Goal: Task Accomplishment & Management: Manage account settings

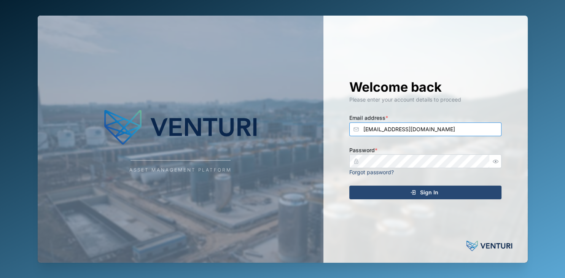
click at [406, 133] on input "[EMAIL_ADDRESS][DOMAIN_NAME]" at bounding box center [425, 129] width 152 height 14
type input "[EMAIL_ADDRESS][DOMAIN_NAME]"
click at [349, 186] on button "Sign In" at bounding box center [425, 193] width 152 height 14
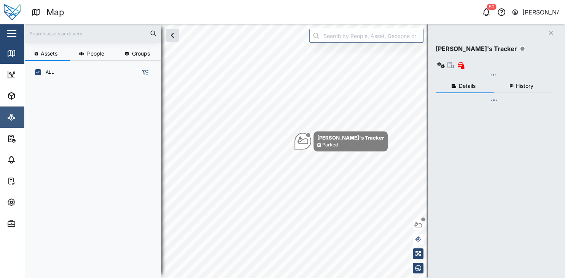
scroll to position [190, 125]
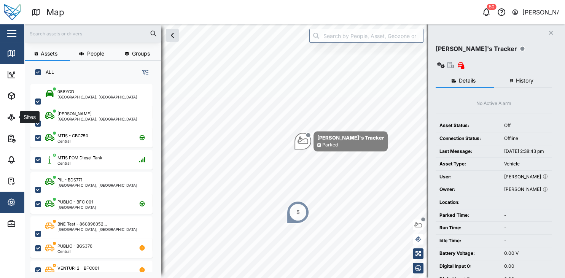
click at [15, 203] on icon "button" at bounding box center [11, 202] width 9 height 9
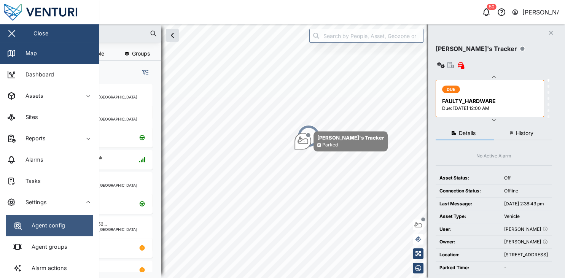
scroll to position [134, 0]
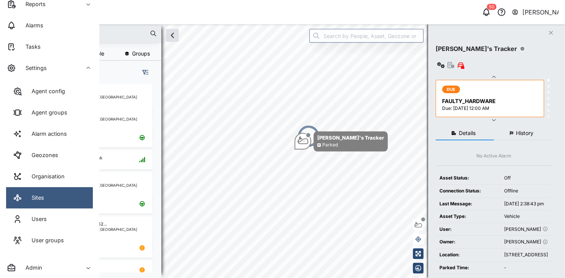
click at [33, 195] on div "Sites" at bounding box center [35, 198] width 18 height 8
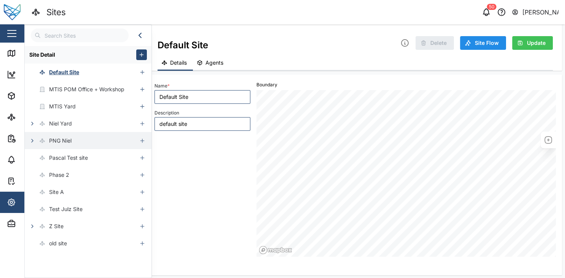
click at [31, 138] on icon "button" at bounding box center [32, 141] width 6 height 6
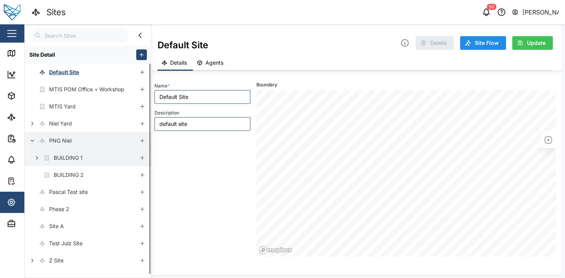
scroll to position [12, 0]
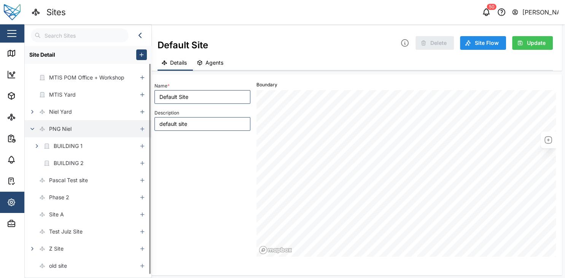
click at [29, 124] on button "button" at bounding box center [32, 129] width 11 height 11
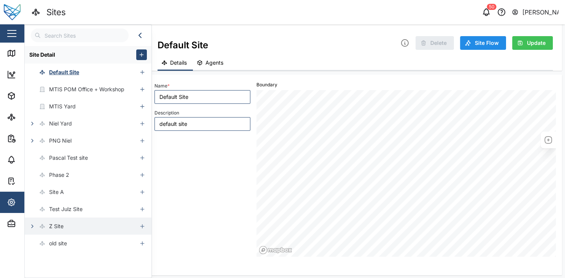
click at [31, 224] on icon "button" at bounding box center [32, 226] width 6 height 6
click at [31, 121] on icon "button" at bounding box center [32, 124] width 6 height 6
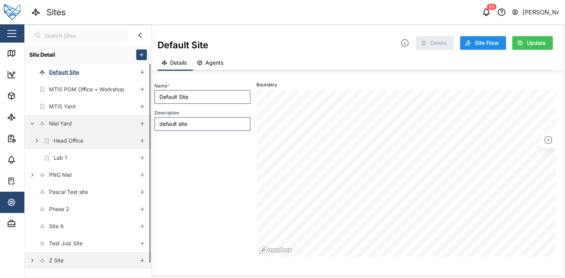
click at [35, 144] on button "button" at bounding box center [37, 140] width 11 height 11
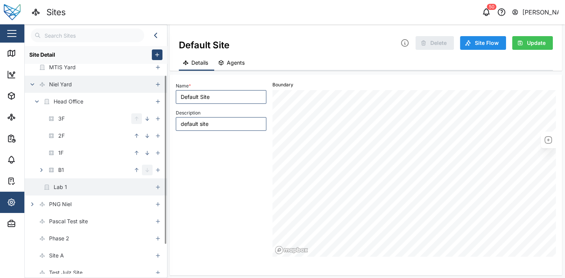
scroll to position [40, 0]
click at [68, 186] on div "Lab 1" at bounding box center [89, 185] width 128 height 17
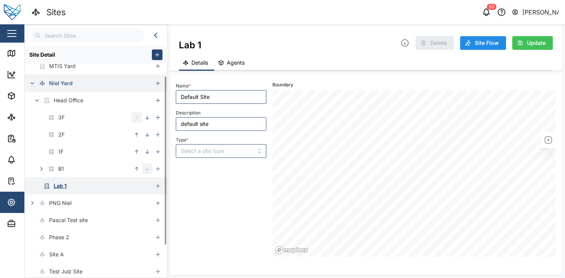
type input "Lab 1"
type input "BUILDING"
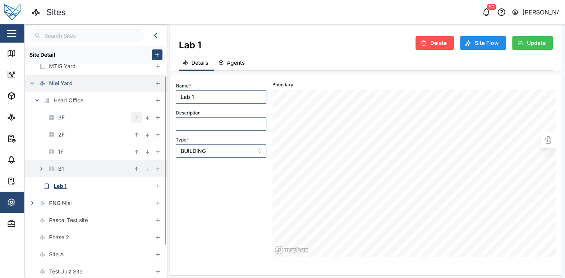
click at [41, 168] on icon "button" at bounding box center [42, 168] width 2 height 3
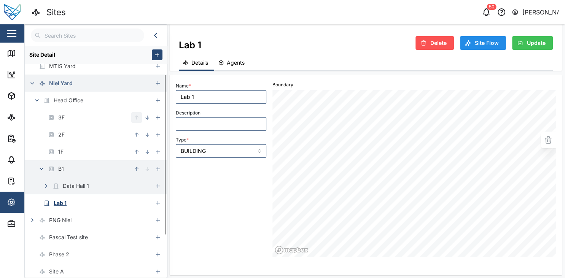
click at [73, 192] on div "Data Hall 1" at bounding box center [57, 185] width 64 height 17
type input "Data Hall 1"
type input "ROOM"
click at [46, 186] on icon "button" at bounding box center [46, 186] width 6 height 6
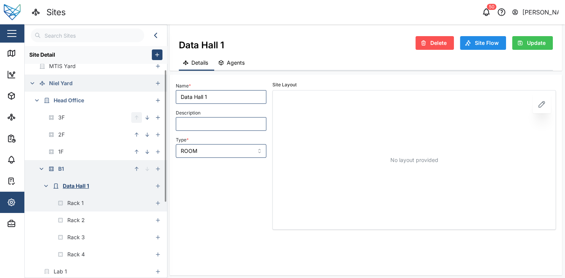
click at [92, 206] on div "Rack 1" at bounding box center [89, 202] width 128 height 17
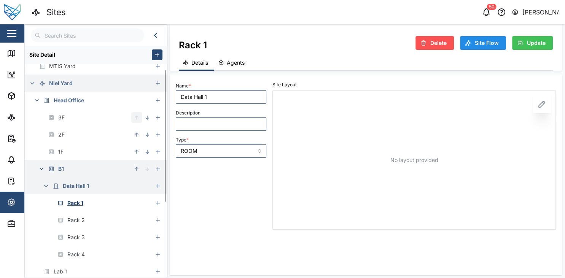
type input "Rack 1"
type input "RACK"
click at [541, 103] on icon at bounding box center [541, 104] width 6 height 6
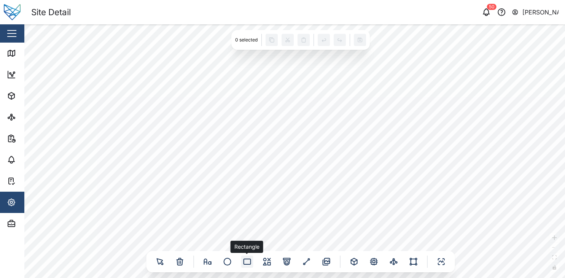
click at [244, 259] on icon at bounding box center [246, 261] width 7 height 5
